Goal: Entertainment & Leisure: Browse casually

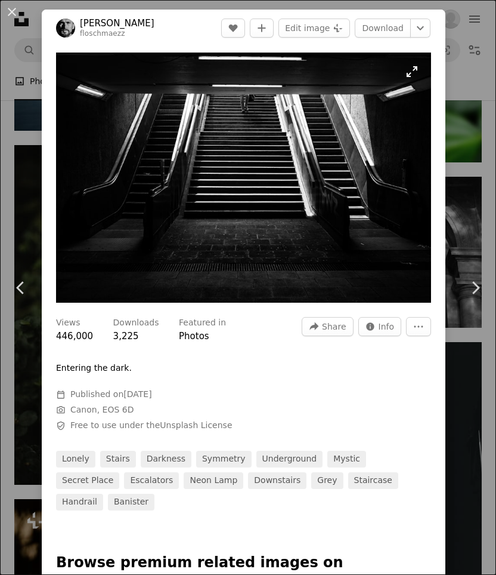
scroll to position [28419, 0]
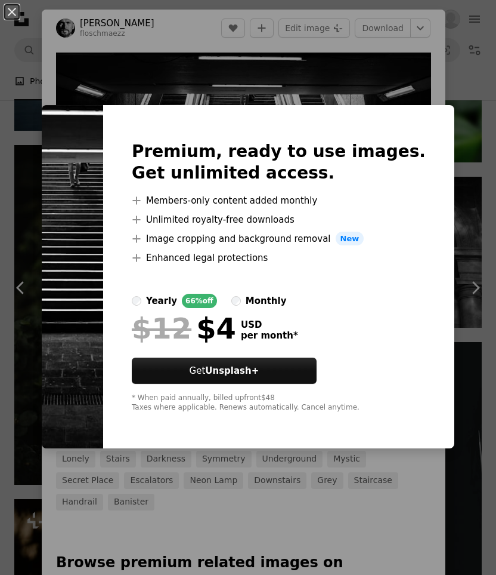
click at [404, 91] on div "An X shape Premium, ready to use images. Get unlimited access. A plus sign Memb…" at bounding box center [248, 287] width 496 height 575
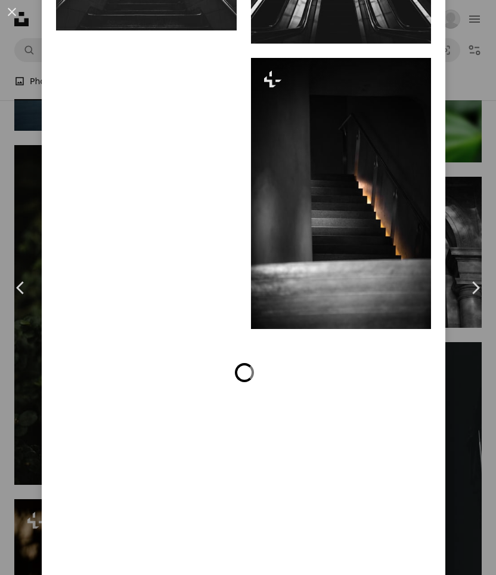
scroll to position [2267, 0]
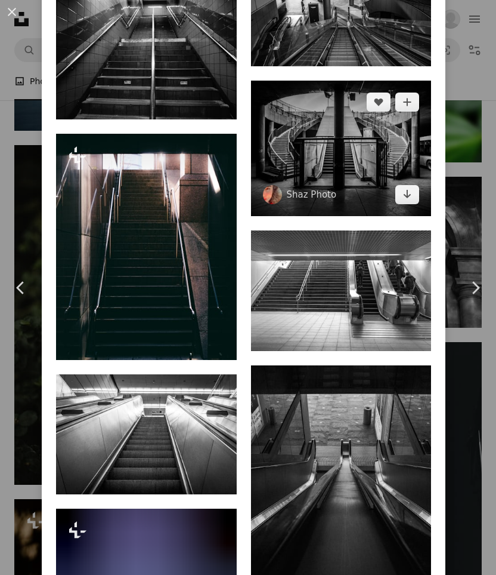
scroll to position [2083, 0]
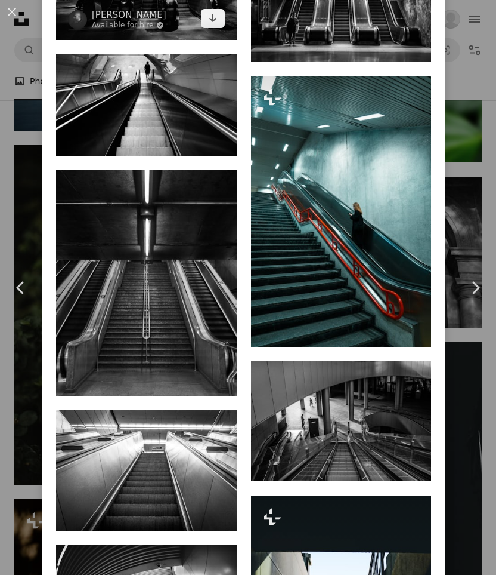
scroll to position [1147, 0]
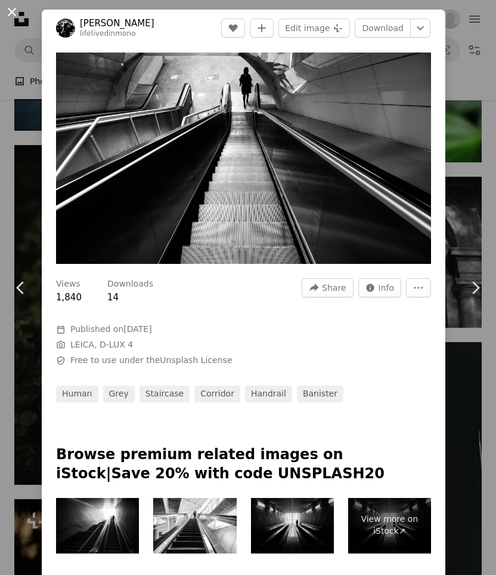
click at [6, 16] on button "An X shape" at bounding box center [12, 12] width 14 height 14
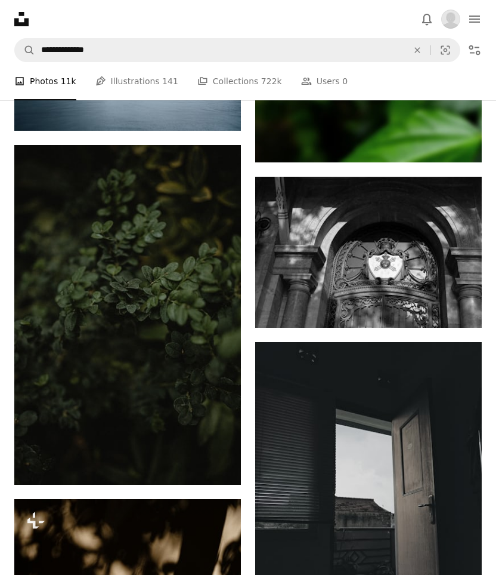
scroll to position [28420, 0]
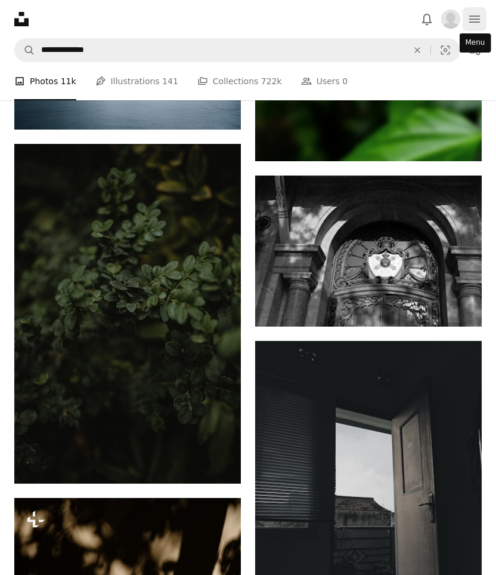
click at [471, 18] on icon "navigation menu" at bounding box center [475, 19] width 14 height 14
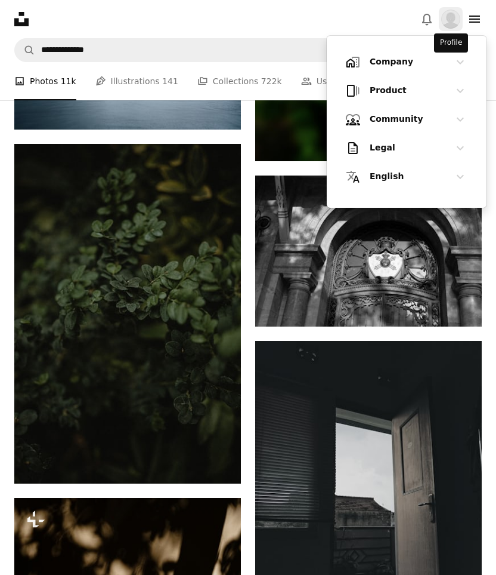
click at [455, 21] on img "Profile" at bounding box center [450, 19] width 19 height 19
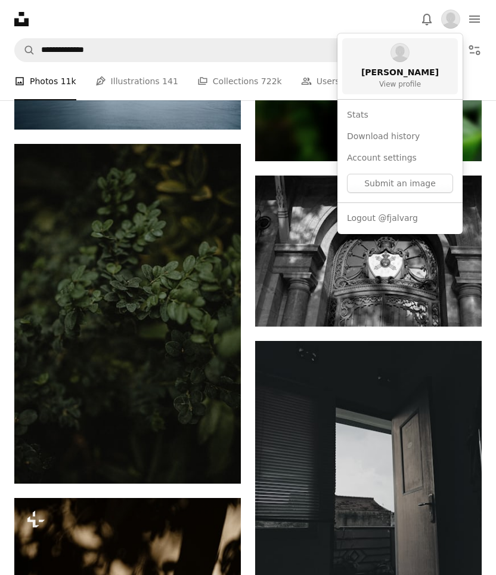
click at [403, 70] on span "[PERSON_NAME]" at bounding box center [401, 73] width 78 height 12
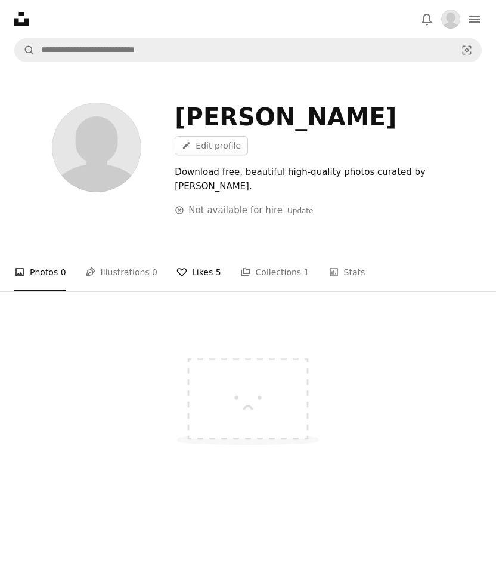
click at [199, 253] on link "A heart Likes 5" at bounding box center [199, 272] width 45 height 38
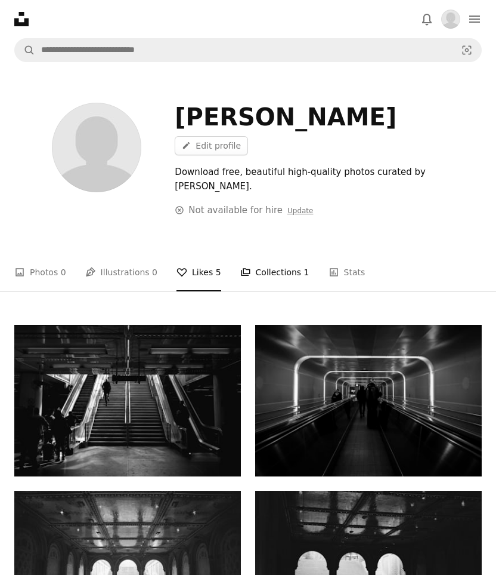
click at [248, 253] on link "A stack of folders Collections 1" at bounding box center [274, 272] width 69 height 38
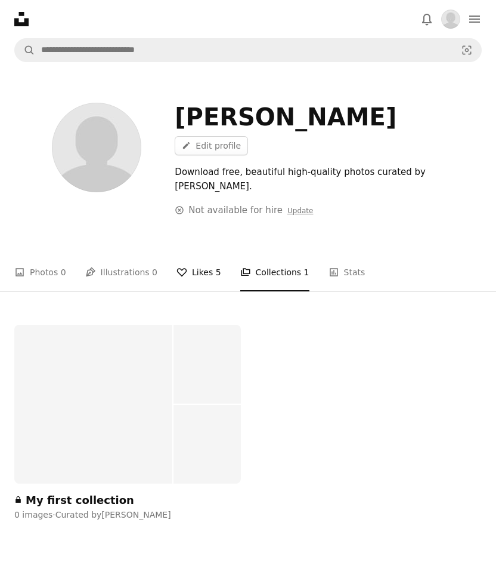
click at [201, 253] on link "A heart Likes 5" at bounding box center [199, 272] width 45 height 38
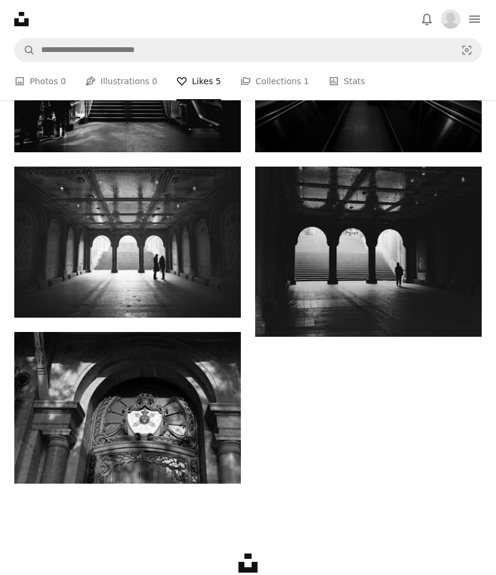
scroll to position [290, 0]
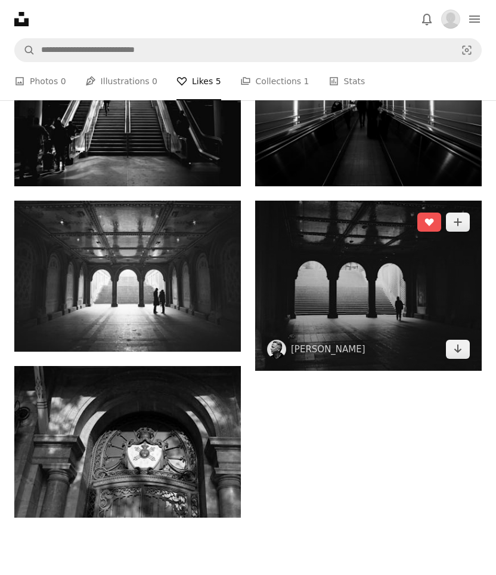
click at [362, 279] on img at bounding box center [368, 285] width 227 height 170
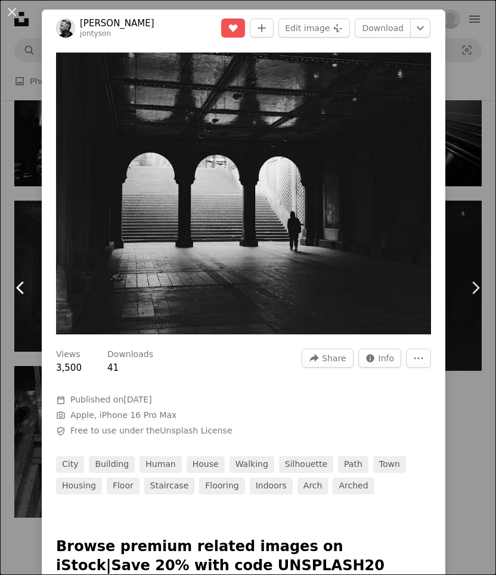
click at [21, 286] on icon "Chevron left" at bounding box center [20, 287] width 19 height 19
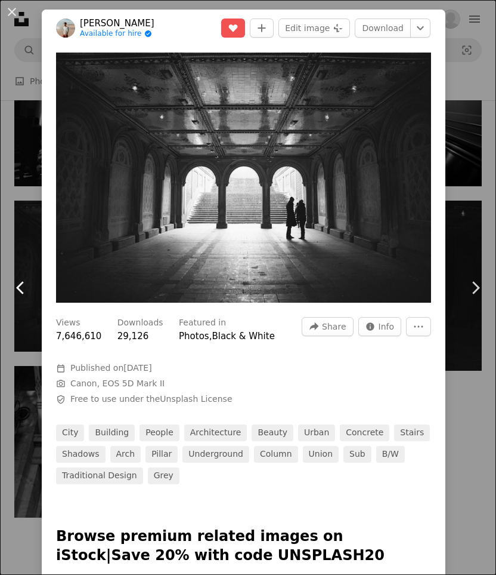
click at [17, 285] on icon "Chevron left" at bounding box center [20, 287] width 19 height 19
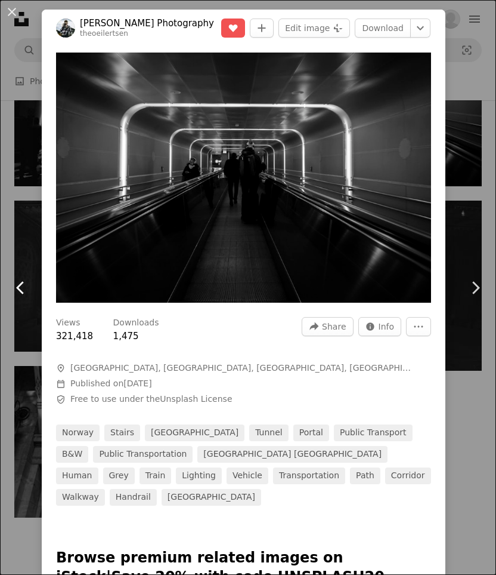
click at [23, 287] on icon "Chevron left" at bounding box center [20, 287] width 19 height 19
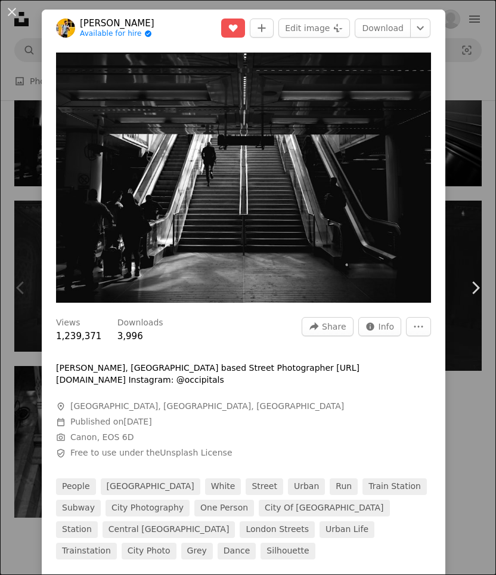
click at [479, 400] on div "An X shape Chevron left Chevron right [PERSON_NAME] Available for hire A checkm…" at bounding box center [248, 287] width 496 height 575
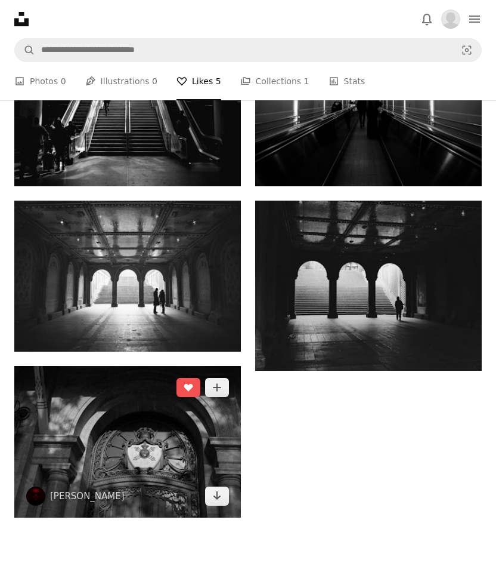
click at [142, 453] on img at bounding box center [127, 442] width 227 height 152
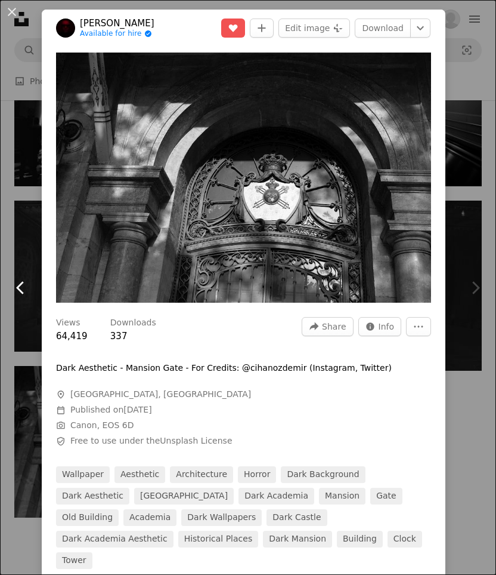
click at [18, 288] on icon at bounding box center [20, 287] width 8 height 13
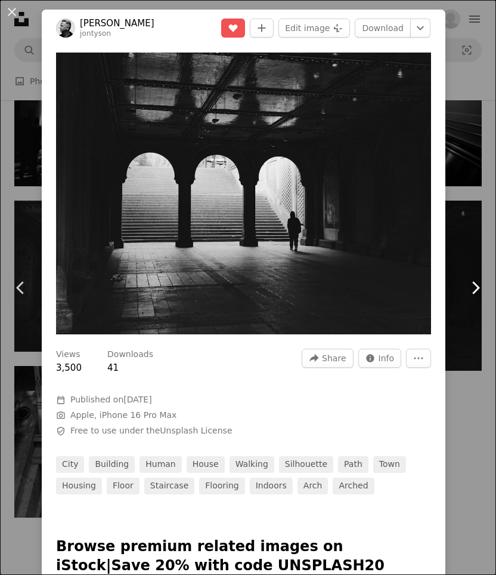
click at [470, 301] on link "Chevron right" at bounding box center [476, 287] width 42 height 115
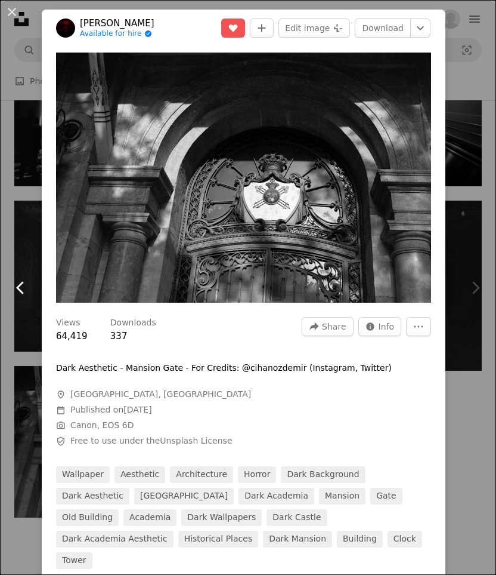
click at [26, 292] on icon "Chevron left" at bounding box center [20, 287] width 19 height 19
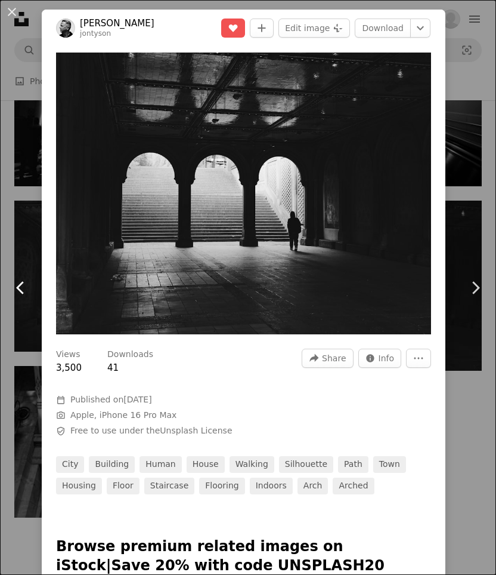
click at [26, 292] on icon "Chevron left" at bounding box center [20, 287] width 19 height 19
